Goal: Task Accomplishment & Management: Manage account settings

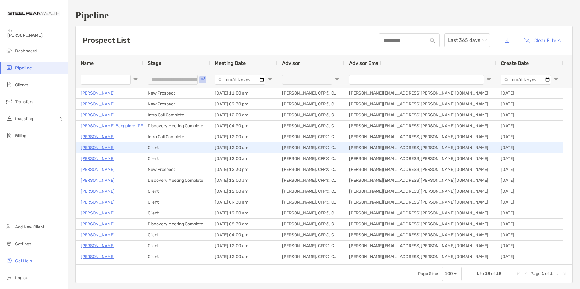
click at [103, 148] on p "[PERSON_NAME]" at bounding box center [98, 148] width 34 height 8
